Goal: Book appointment/travel/reservation

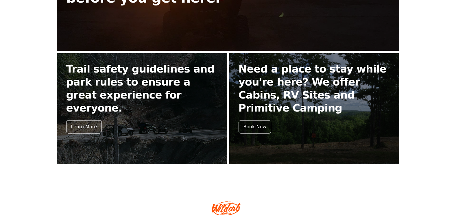
scroll to position [254, 0]
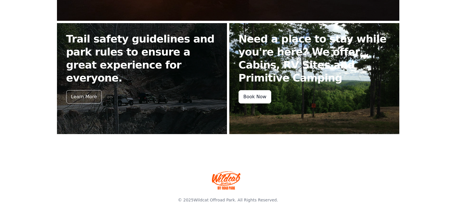
click at [256, 99] on div "Book Now" at bounding box center [255, 96] width 33 height 13
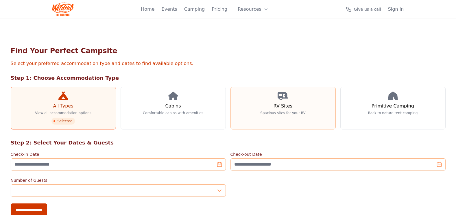
click at [287, 99] on icon at bounding box center [283, 96] width 11 height 9
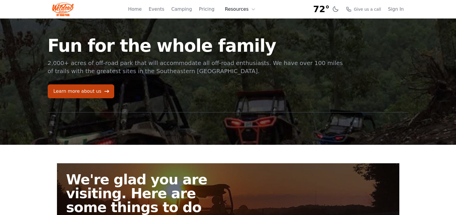
click at [251, 10] on icon at bounding box center [253, 9] width 5 height 5
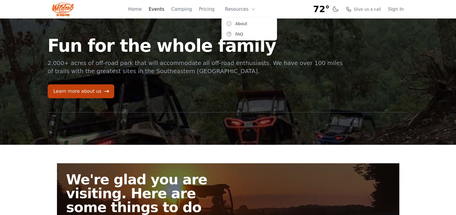
click at [161, 9] on link "Events" at bounding box center [157, 9] width 16 height 7
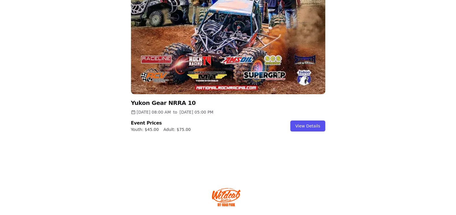
scroll to position [665, 0]
